Goal: Task Accomplishment & Management: Complete application form

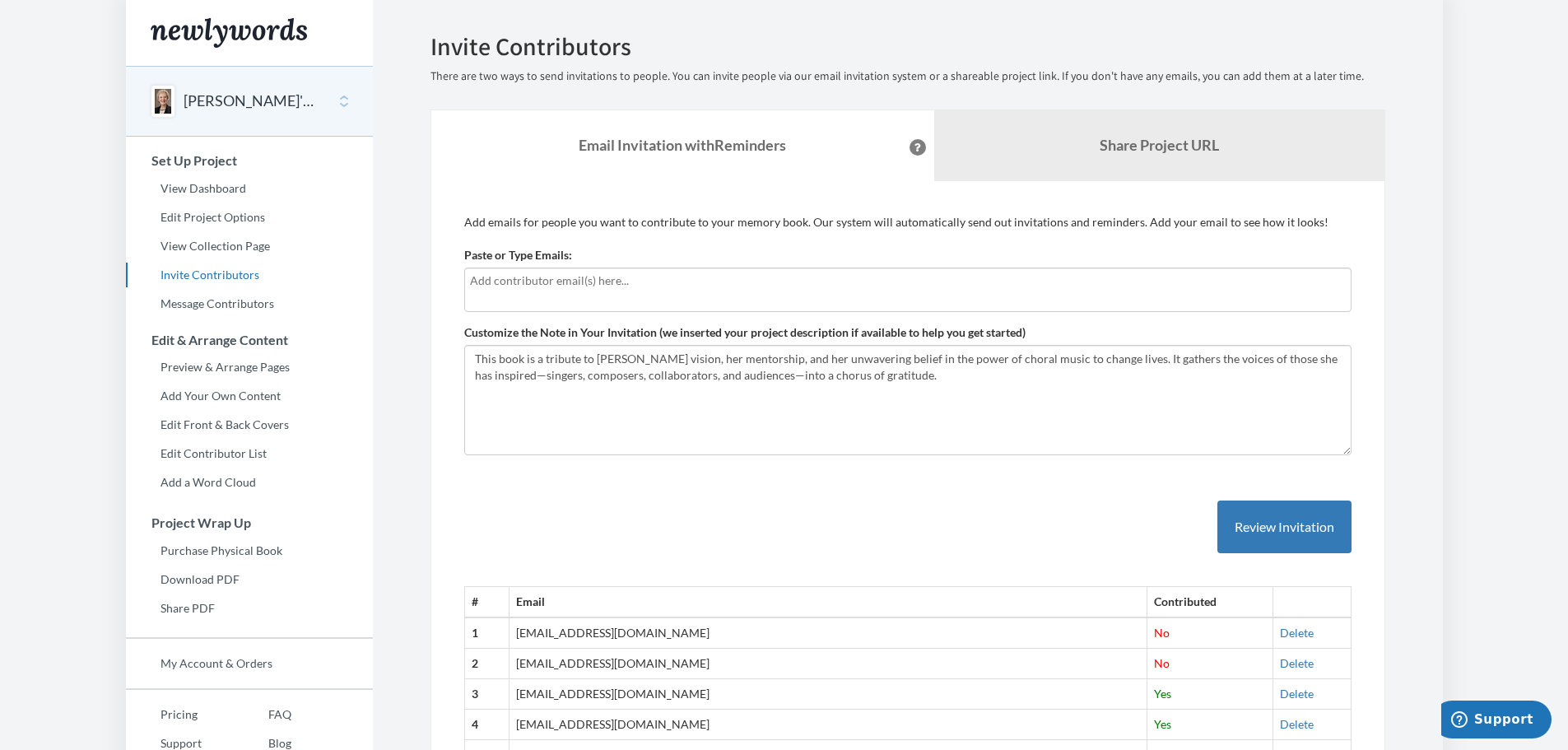
click at [497, 294] on div at bounding box center [907, 290] width 887 height 45
type input "[EMAIL_ADDRESS][DOMAIN_NAME]"
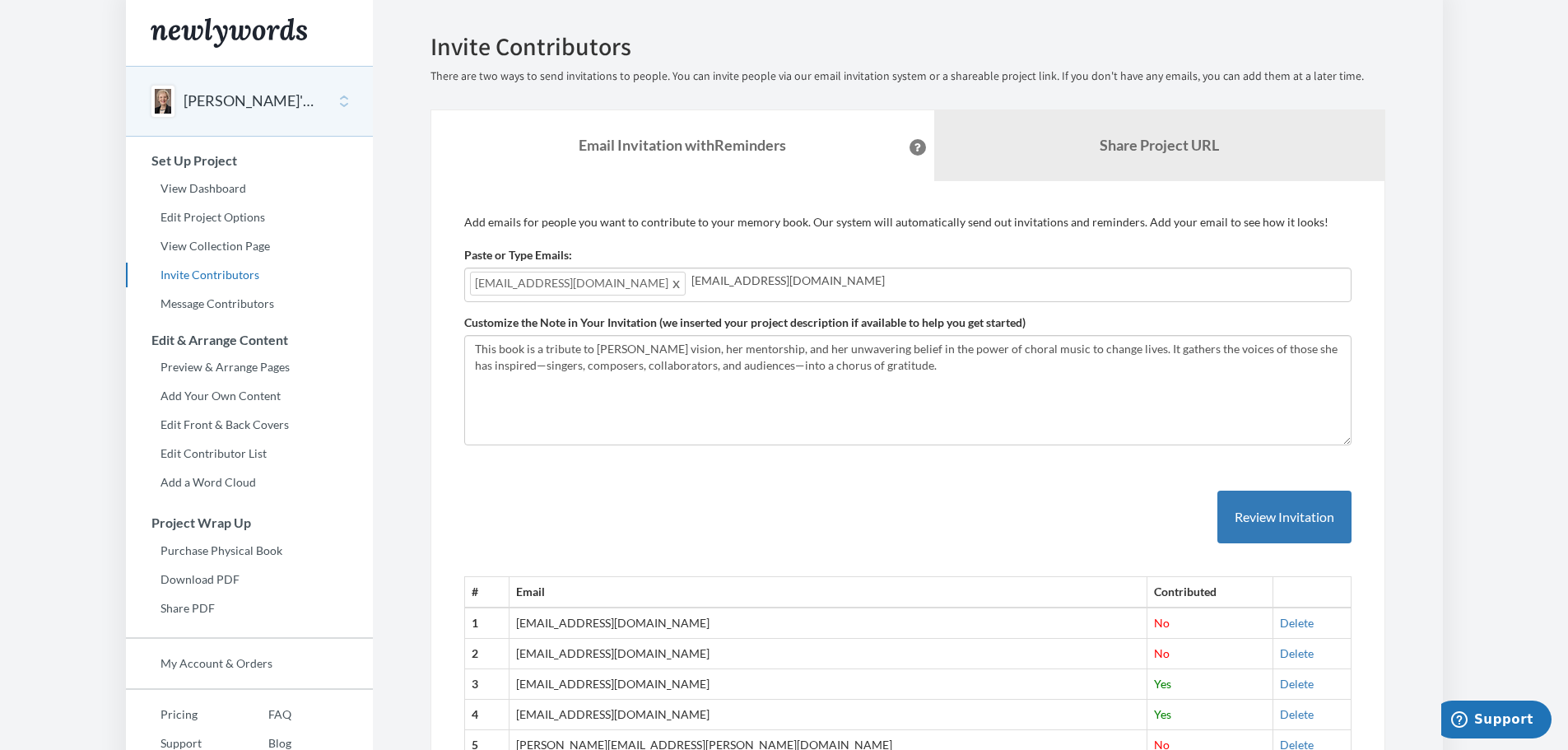
type input "[EMAIL_ADDRESS]"
click at [743, 287] on span "[EMAIL_ADDRESS]" at bounding box center [751, 284] width 120 height 24
click at [747, 289] on span "[EMAIL_ADDRESS]" at bounding box center [751, 284] width 120 height 24
click at [797, 286] on span at bounding box center [802, 282] width 12 height 20
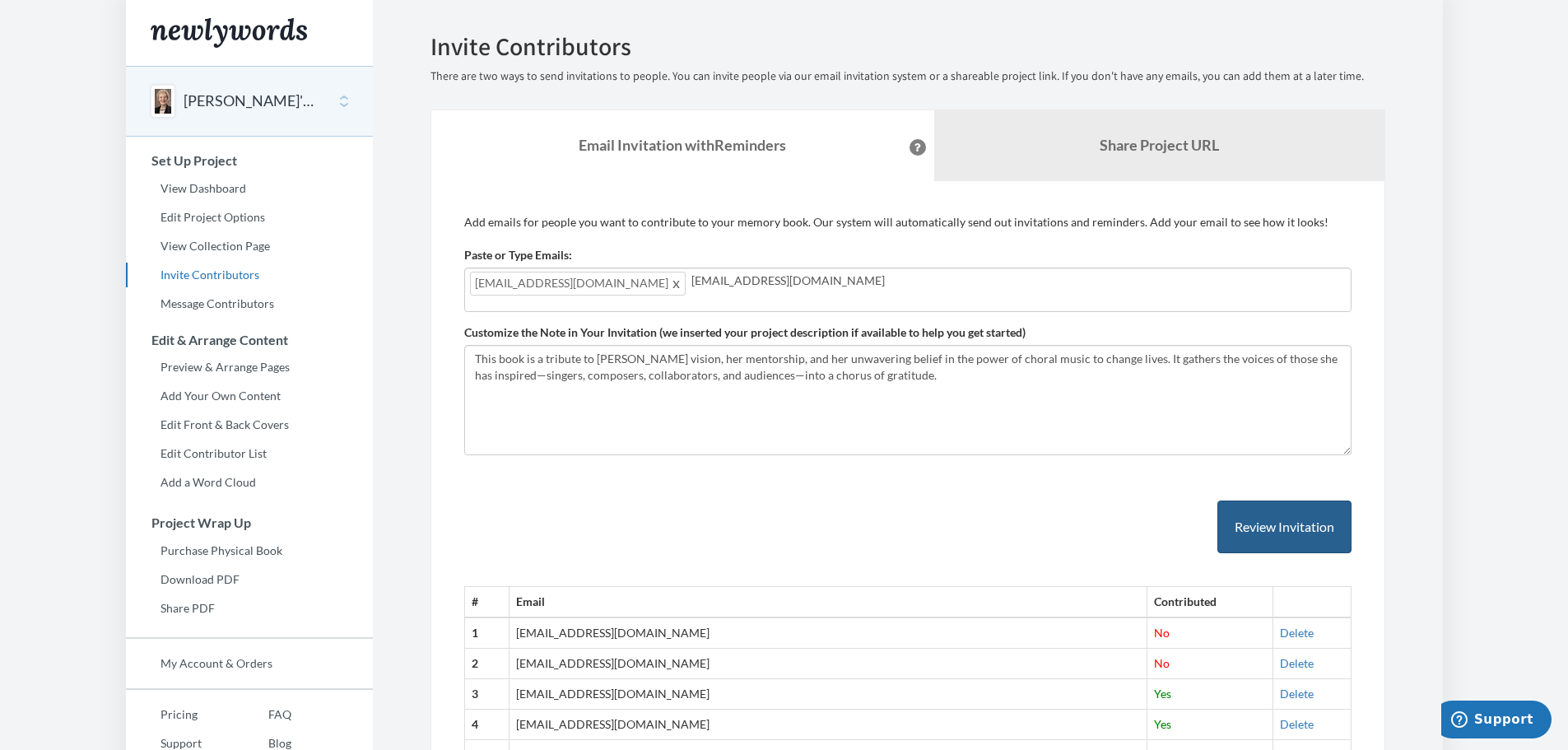
type input "[EMAIL_ADDRESS][DOMAIN_NAME]"
click at [1259, 526] on button "Review Invitation" at bounding box center [1285, 526] width 134 height 53
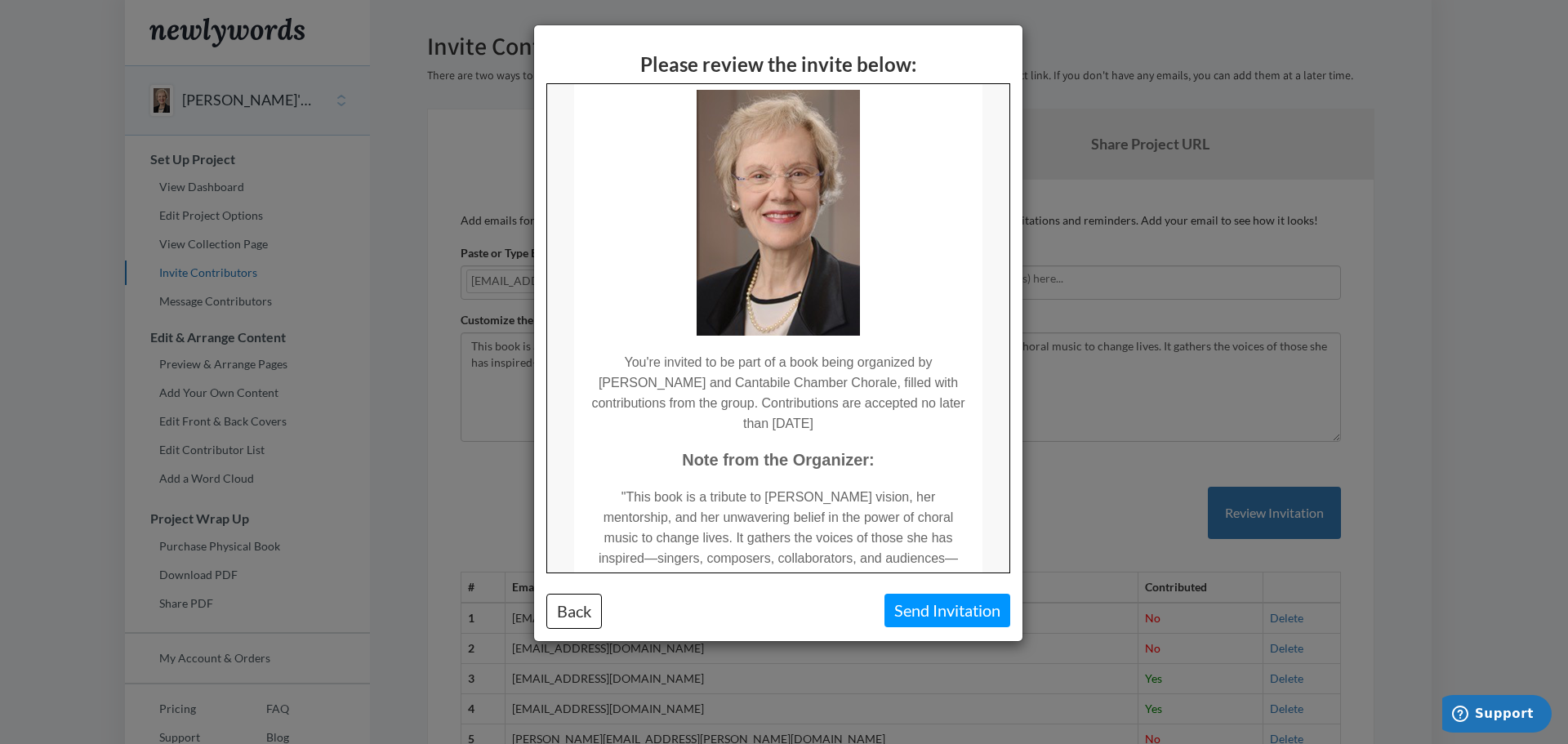
scroll to position [245, 0]
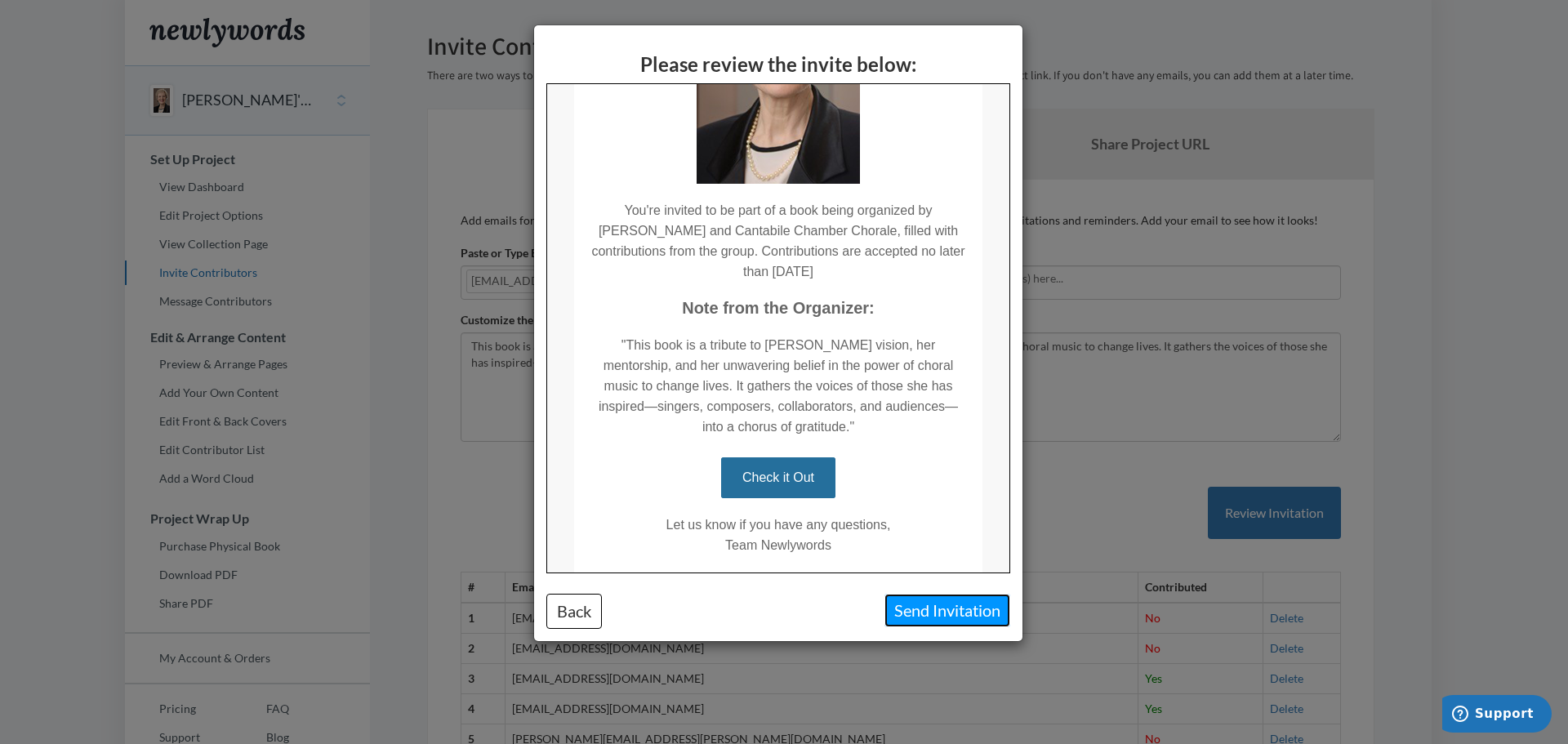
click at [962, 613] on button "Send Invitation" at bounding box center [948, 610] width 126 height 33
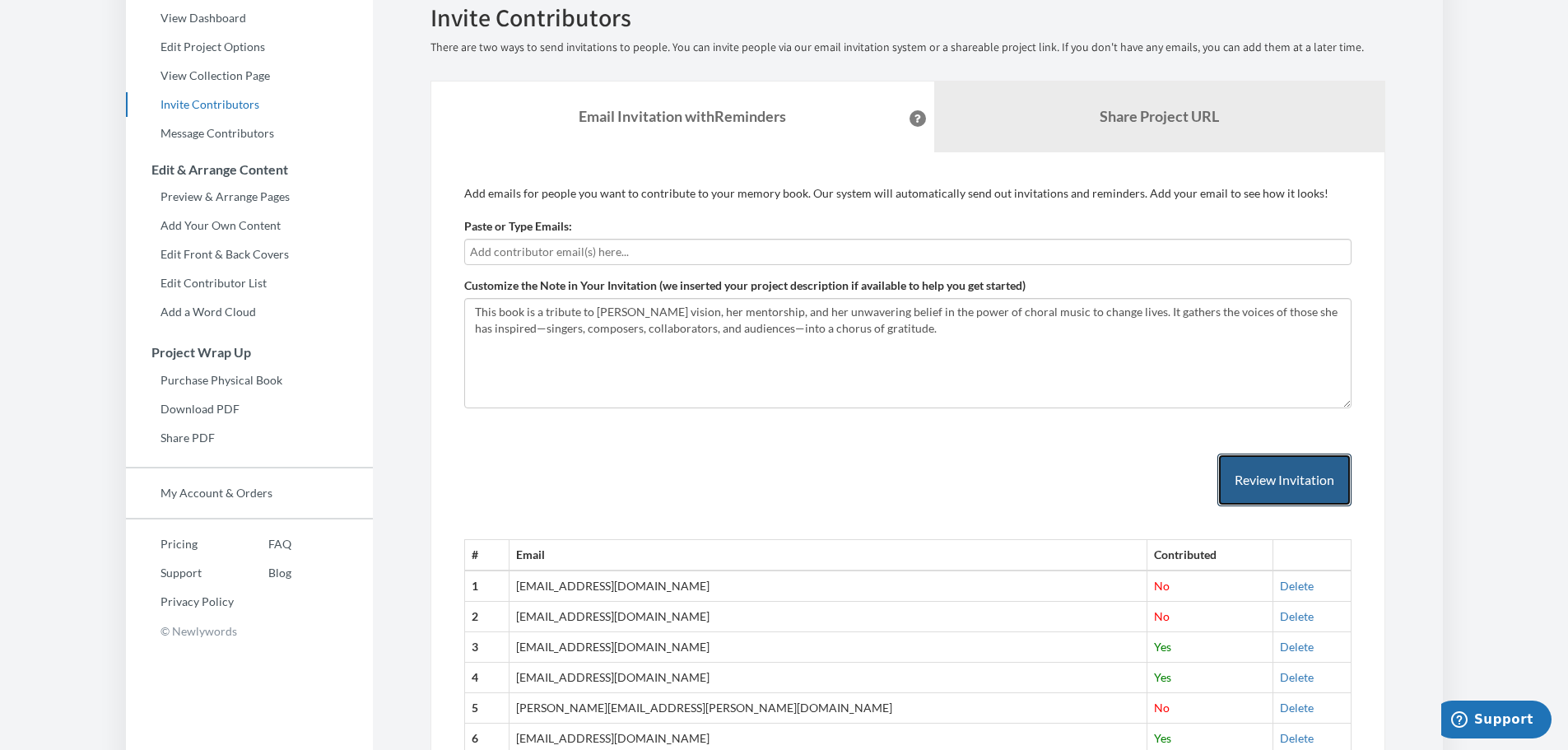
scroll to position [133, 0]
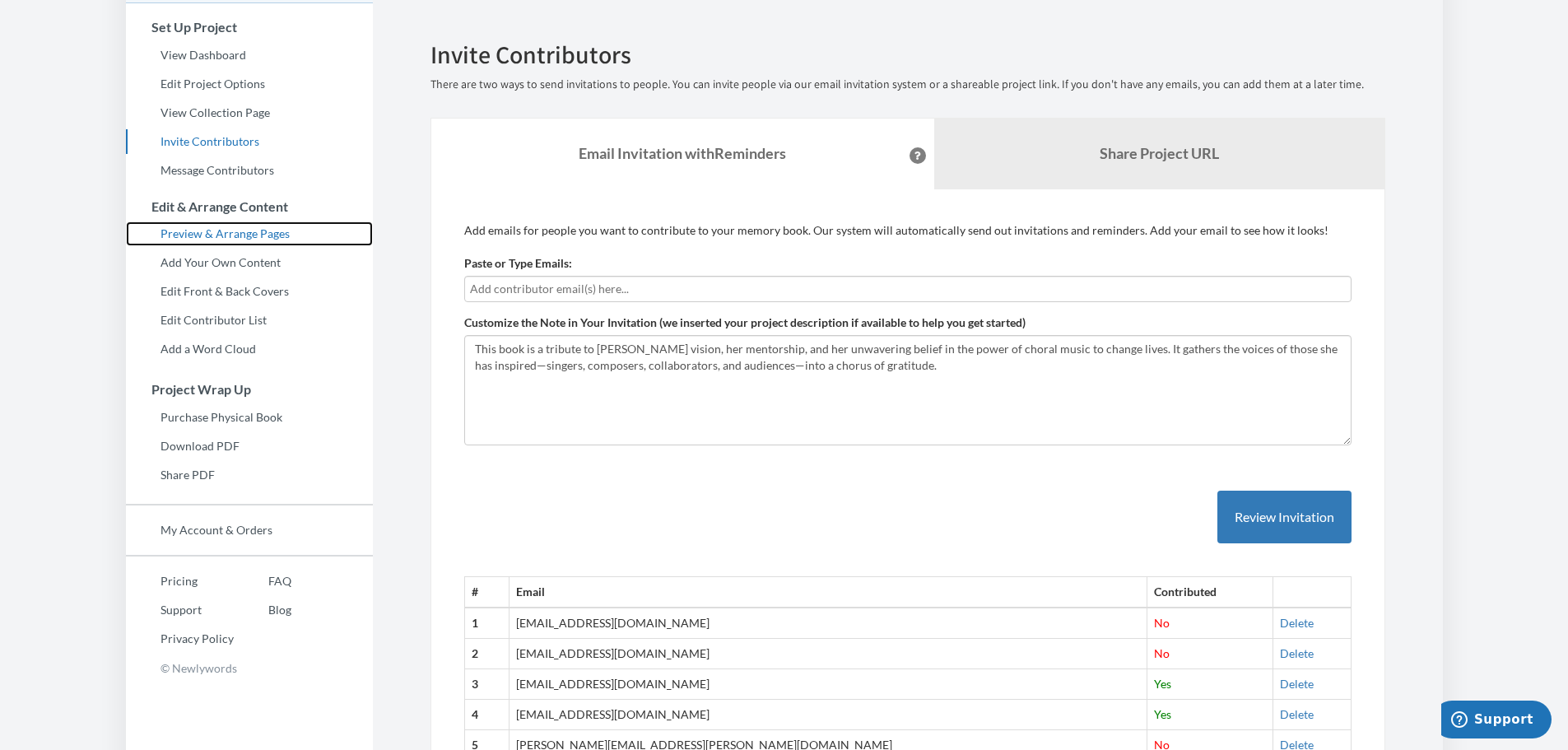
click at [235, 232] on link "Preview & Arrange Pages" at bounding box center [249, 234] width 247 height 25
